Goal: Task Accomplishment & Management: Use online tool/utility

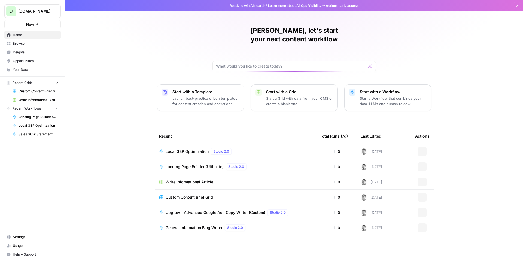
click at [197, 149] on span "Local GBP Optimization" at bounding box center [187, 151] width 43 height 5
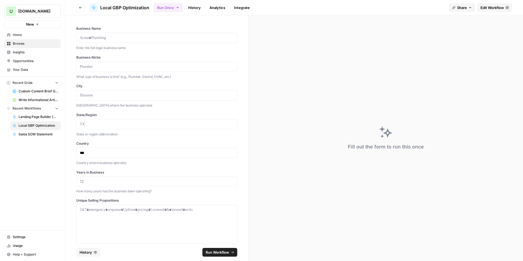
click at [128, 29] on label "Business Name" at bounding box center [156, 28] width 161 height 5
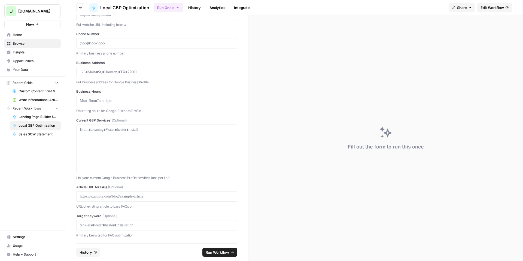
scroll to position [264, 0]
click at [237, 170] on div "Business Name Enter the full legal business name Business Niche What type of bu…" at bounding box center [156, 129] width 183 height 228
click at [146, 131] on div "To enrich screen reader interactions, please activate Accessibility in Grammarl…" at bounding box center [157, 147] width 154 height 44
click at [70, 181] on div "Business Name Enter the full legal business name Business Niche What type of bu…" at bounding box center [156, 129] width 183 height 228
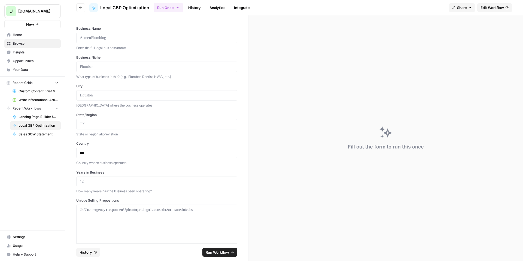
click at [485, 9] on span "Edit Workflow" at bounding box center [492, 7] width 23 height 5
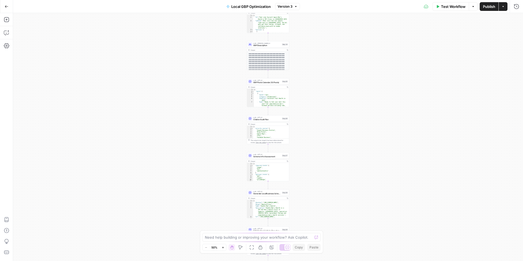
type textarea "**********"
click at [269, 132] on div "{ "priority_sources" : [ "Google Business Profile" , "Bing Places" , "Apple Map…" at bounding box center [270, 134] width 34 height 16
click at [152, 227] on div "Workflow Set Inputs Inputs LLM · GPT-4.1 GBP Category Recommendations Step 21 O…" at bounding box center [268, 137] width 510 height 248
click at [396, 68] on div "Workflow Set Inputs Inputs LLM · GPT-4.1 GBP Category Recommendations Step 21 O…" at bounding box center [268, 137] width 510 height 248
